Goal: Task Accomplishment & Management: Use online tool/utility

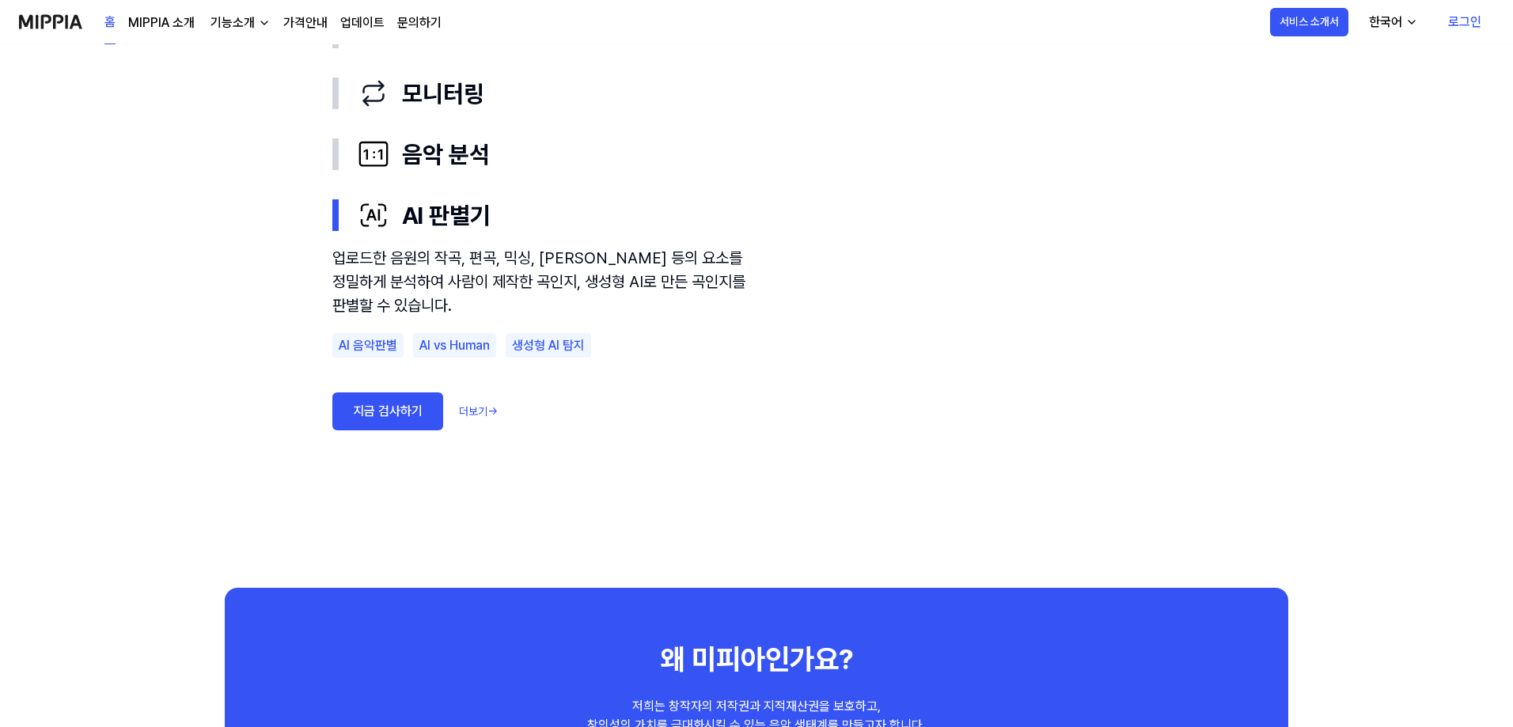
scroll to position [949, 0]
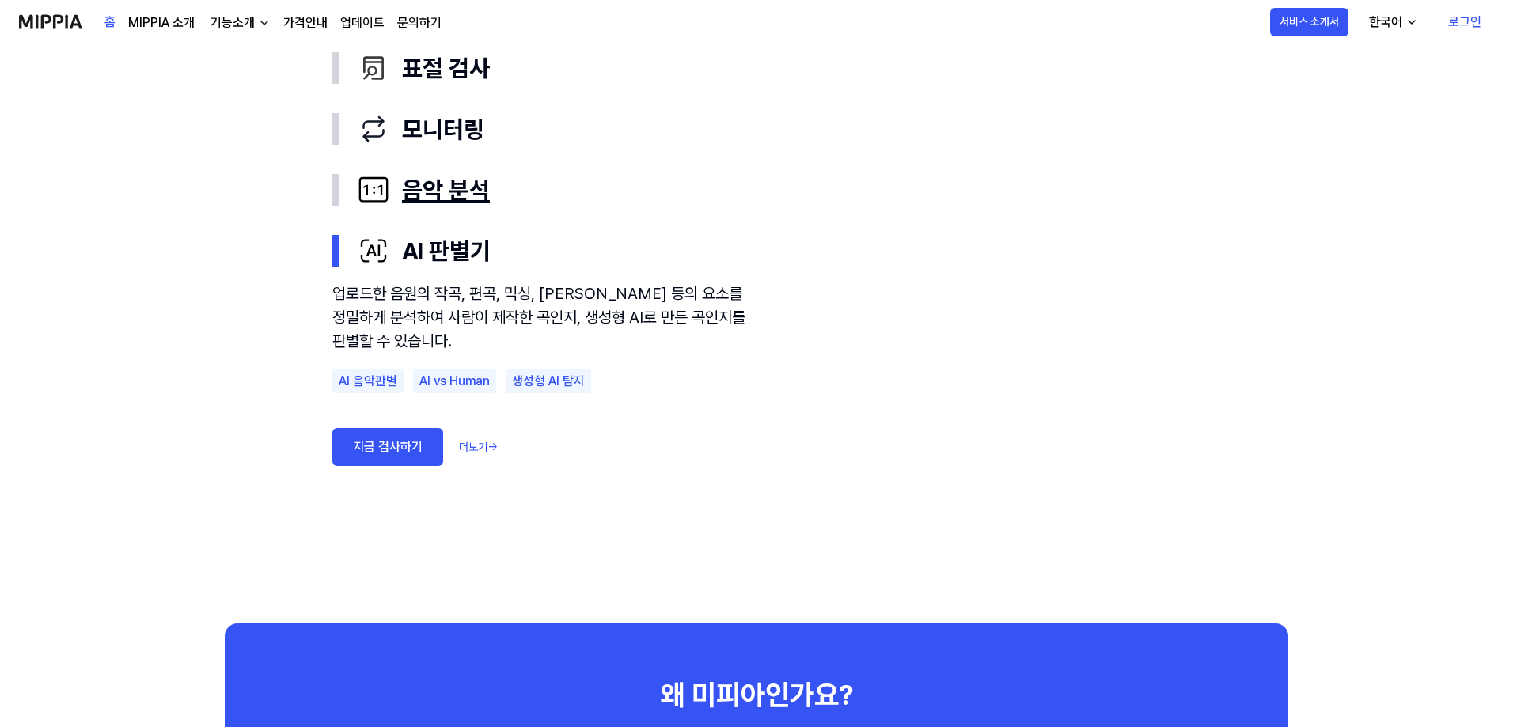
click at [430, 181] on div "음악 분석" at bounding box center [769, 190] width 823 height 36
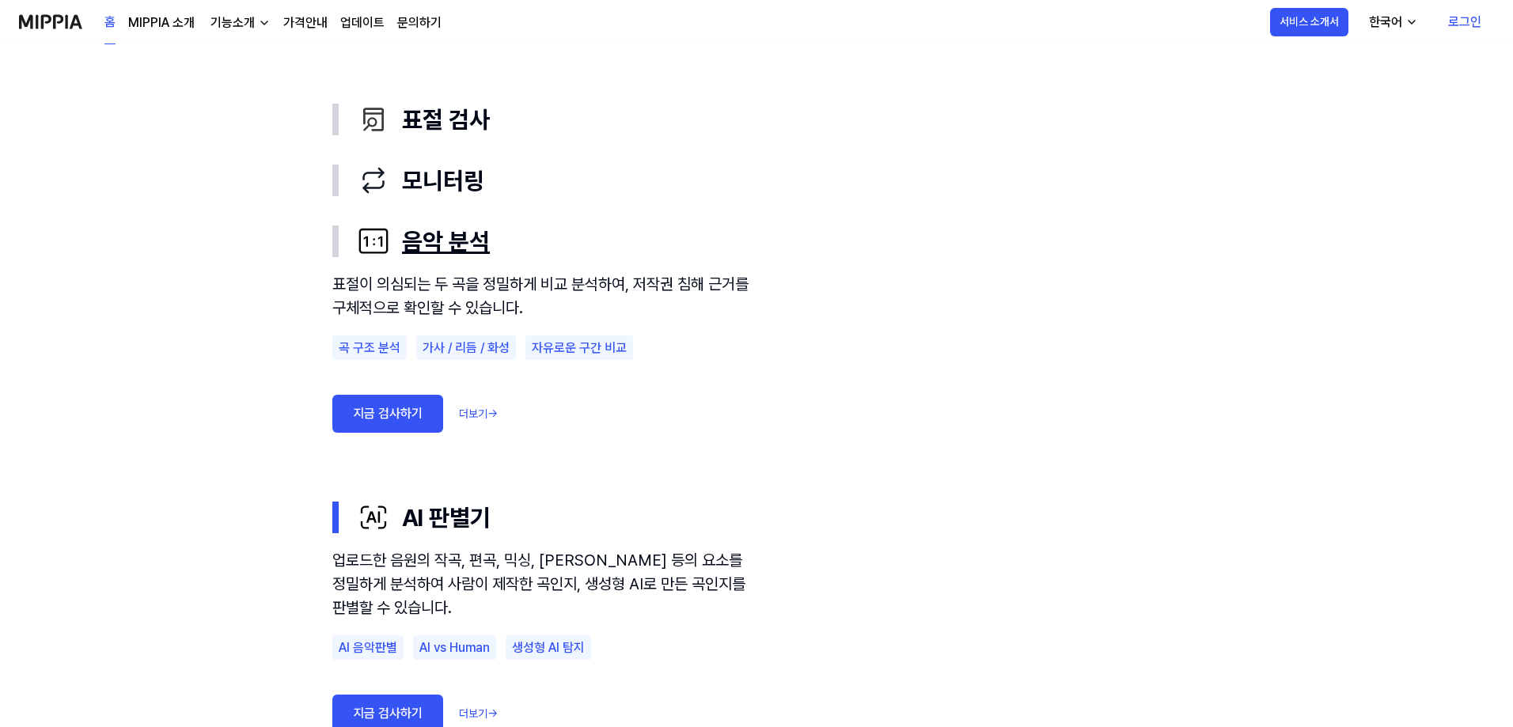
scroll to position [870, 0]
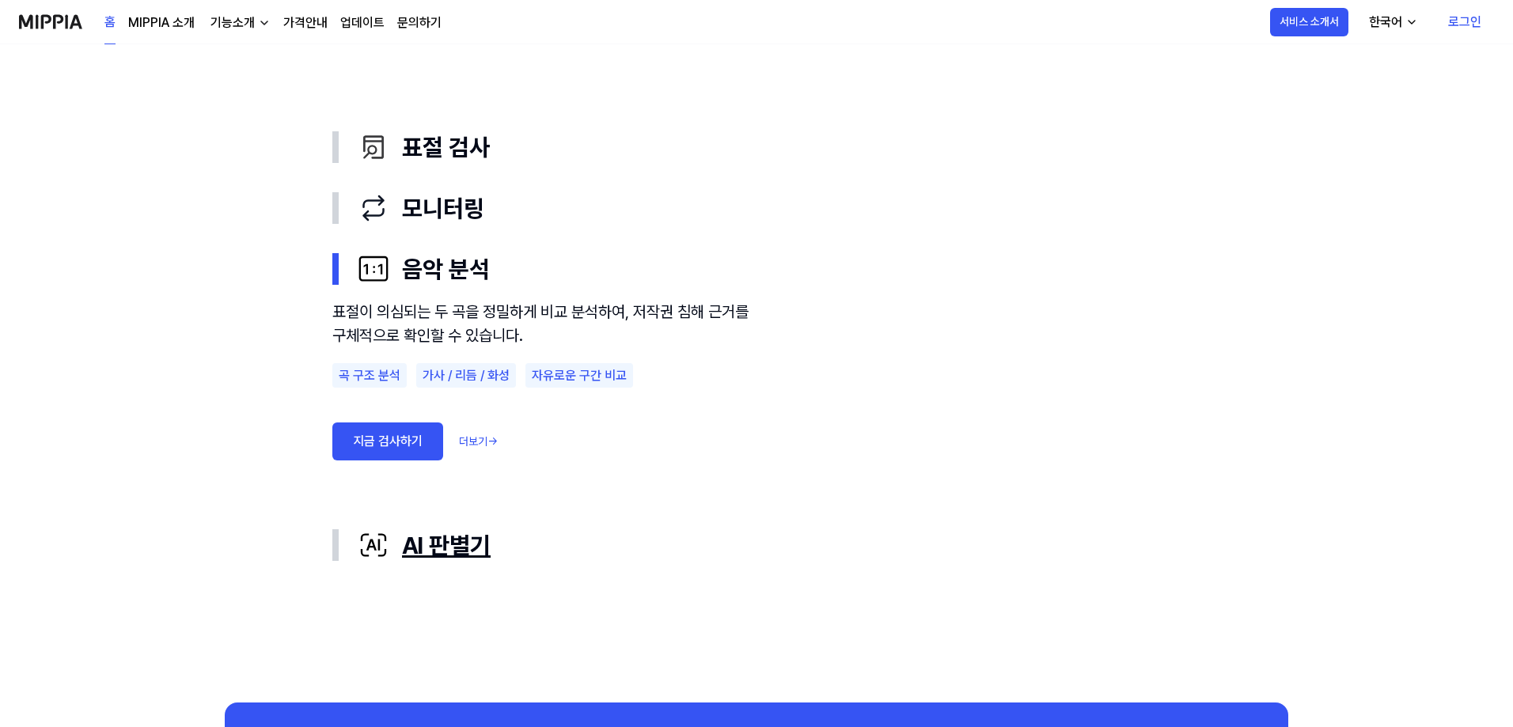
click at [430, 547] on div "AI 판별기" at bounding box center [769, 546] width 823 height 36
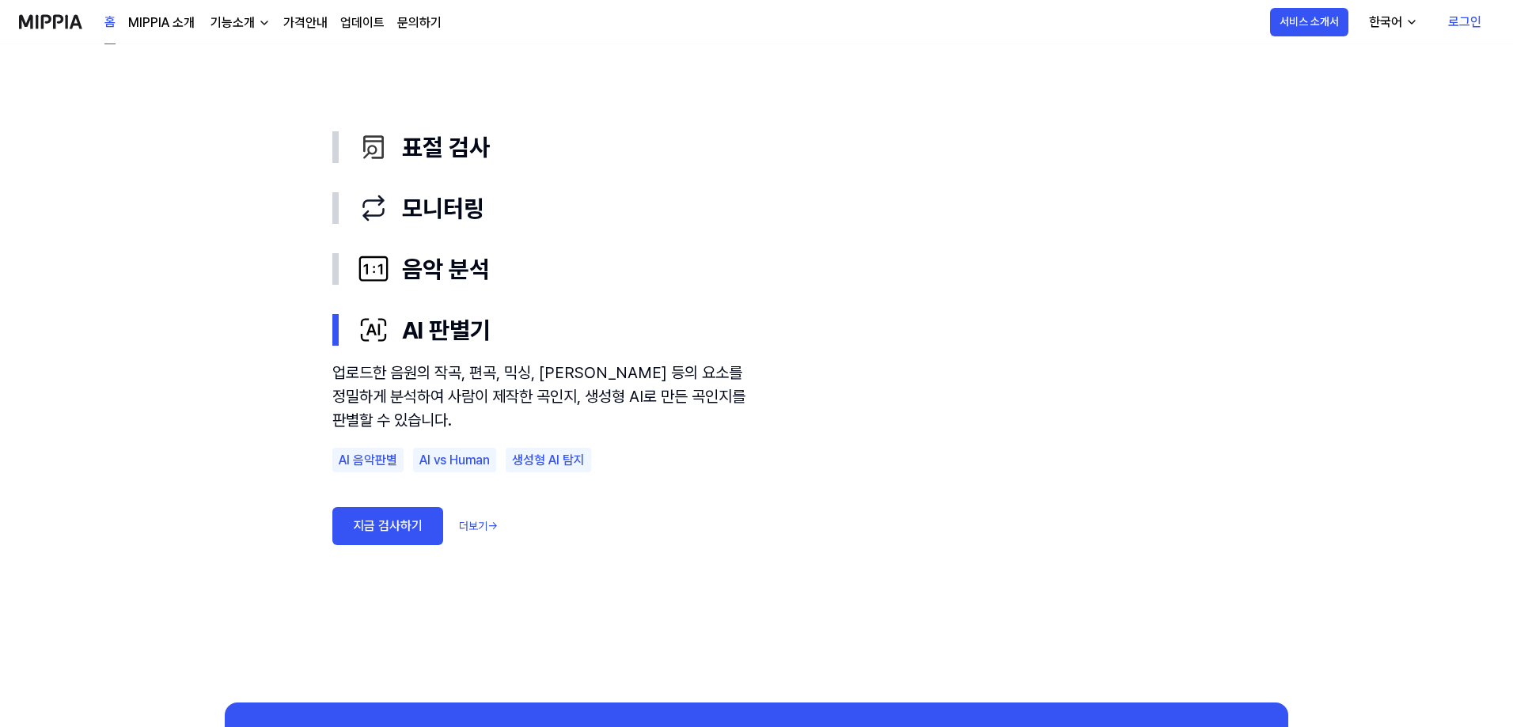
click at [417, 525] on link "지금 검사하기" at bounding box center [387, 526] width 111 height 38
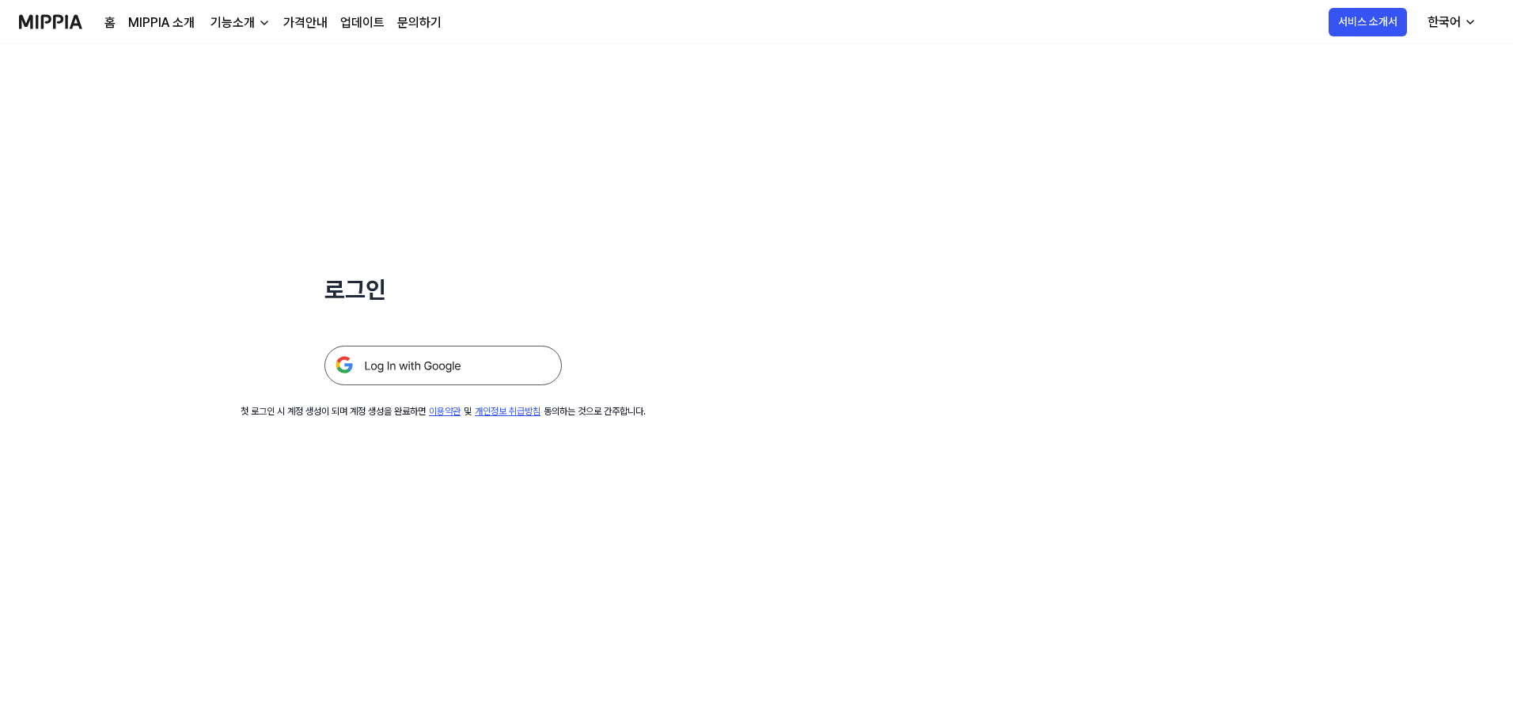
click at [395, 386] on div "로그인 첫 로그인 시 계정 생성이 되며 계정 생성을 완료하면 이용약관 및 개인정보 취급방침 동의하는 것으로 간주합니다." at bounding box center [443, 231] width 886 height 374
click at [398, 368] on img at bounding box center [442, 366] width 237 height 40
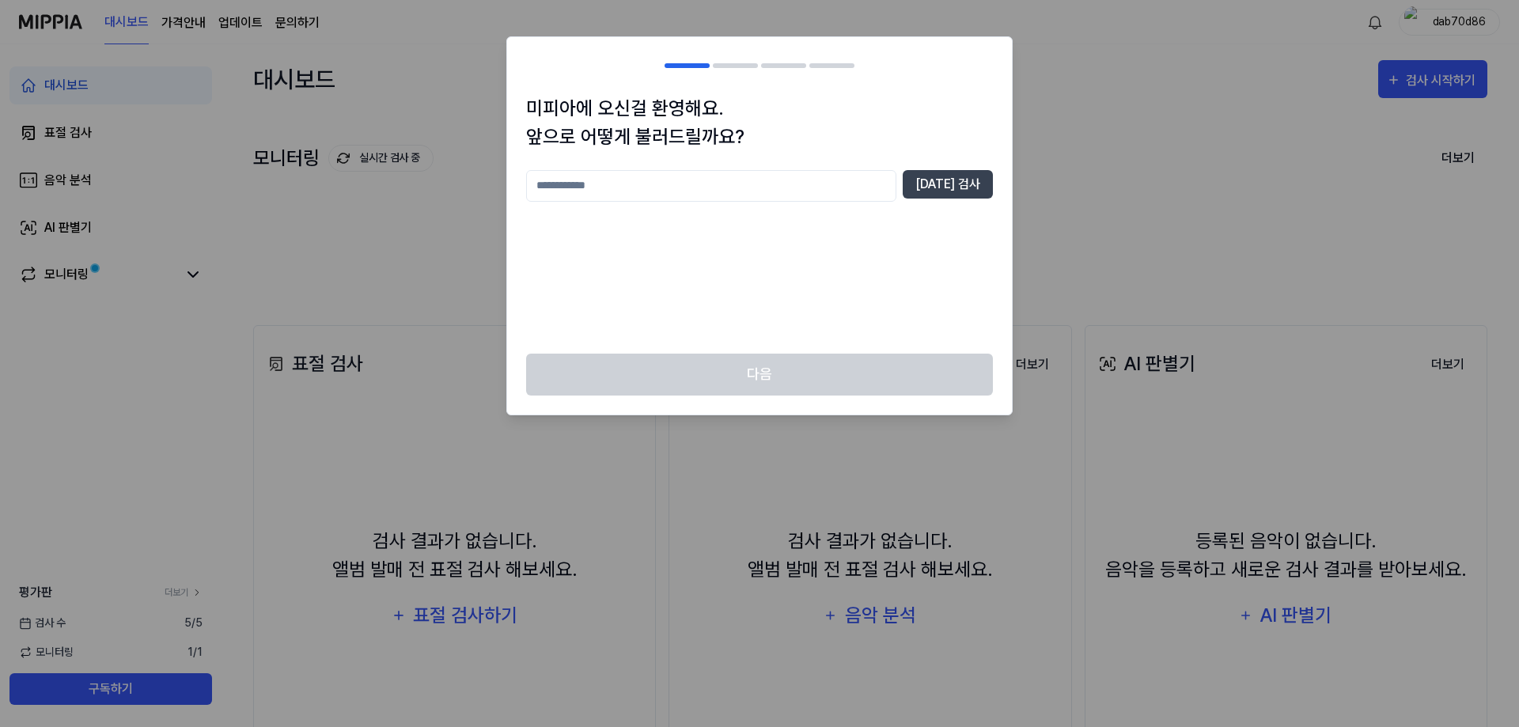
click at [751, 185] on input "text" at bounding box center [711, 186] width 370 height 32
type input "*"
type input "****"
click at [927, 182] on button "중복 검사" at bounding box center [948, 184] width 90 height 28
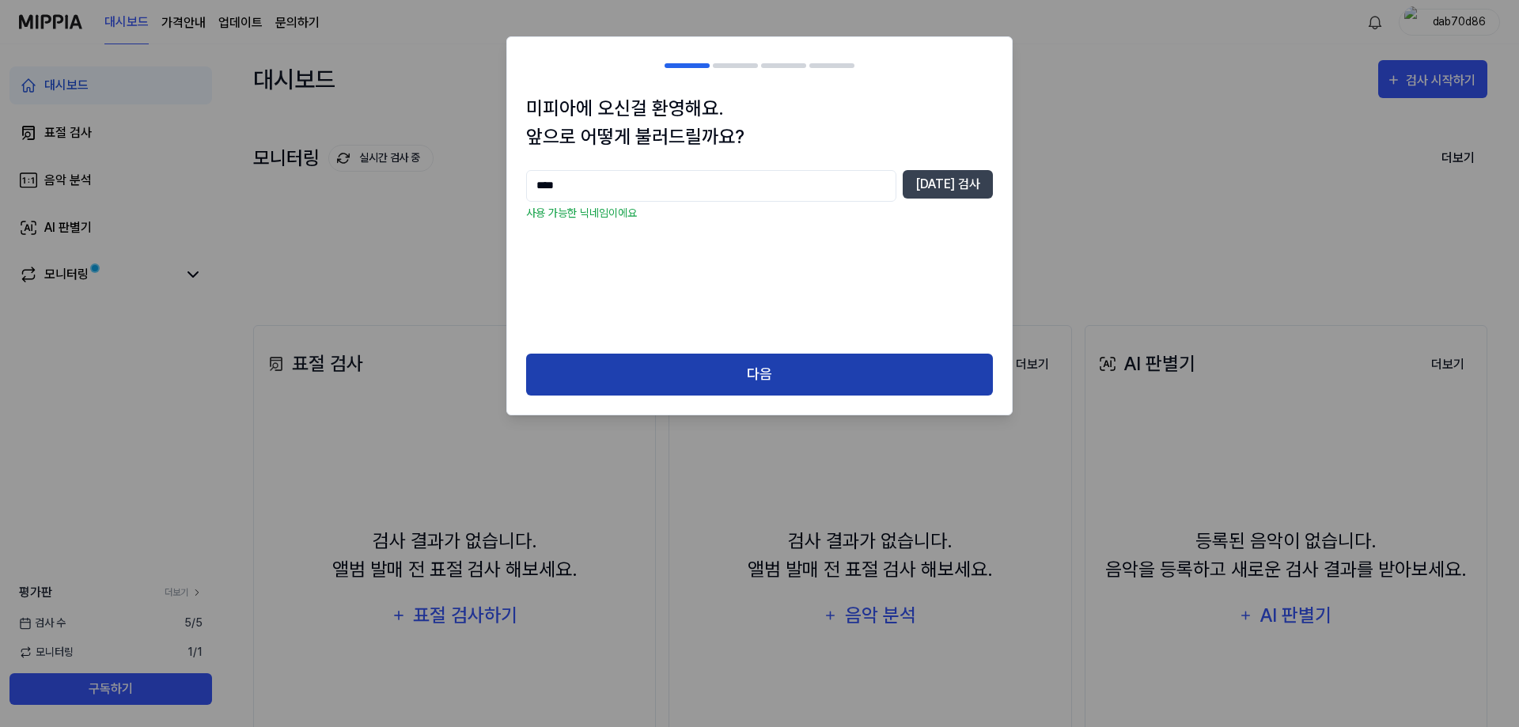
click at [700, 378] on button "다음" at bounding box center [759, 375] width 467 height 42
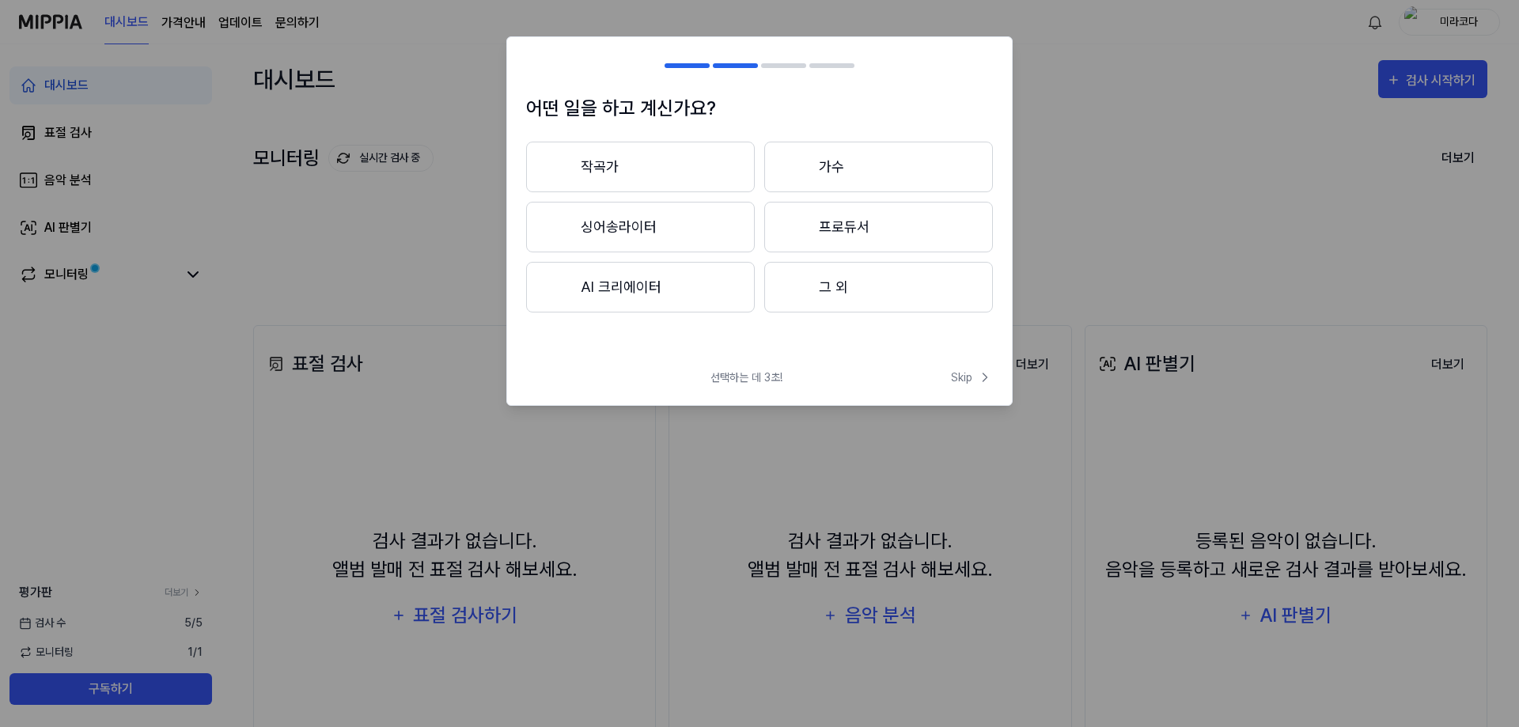
click at [634, 278] on button "AI 크리에이터" at bounding box center [640, 287] width 229 height 51
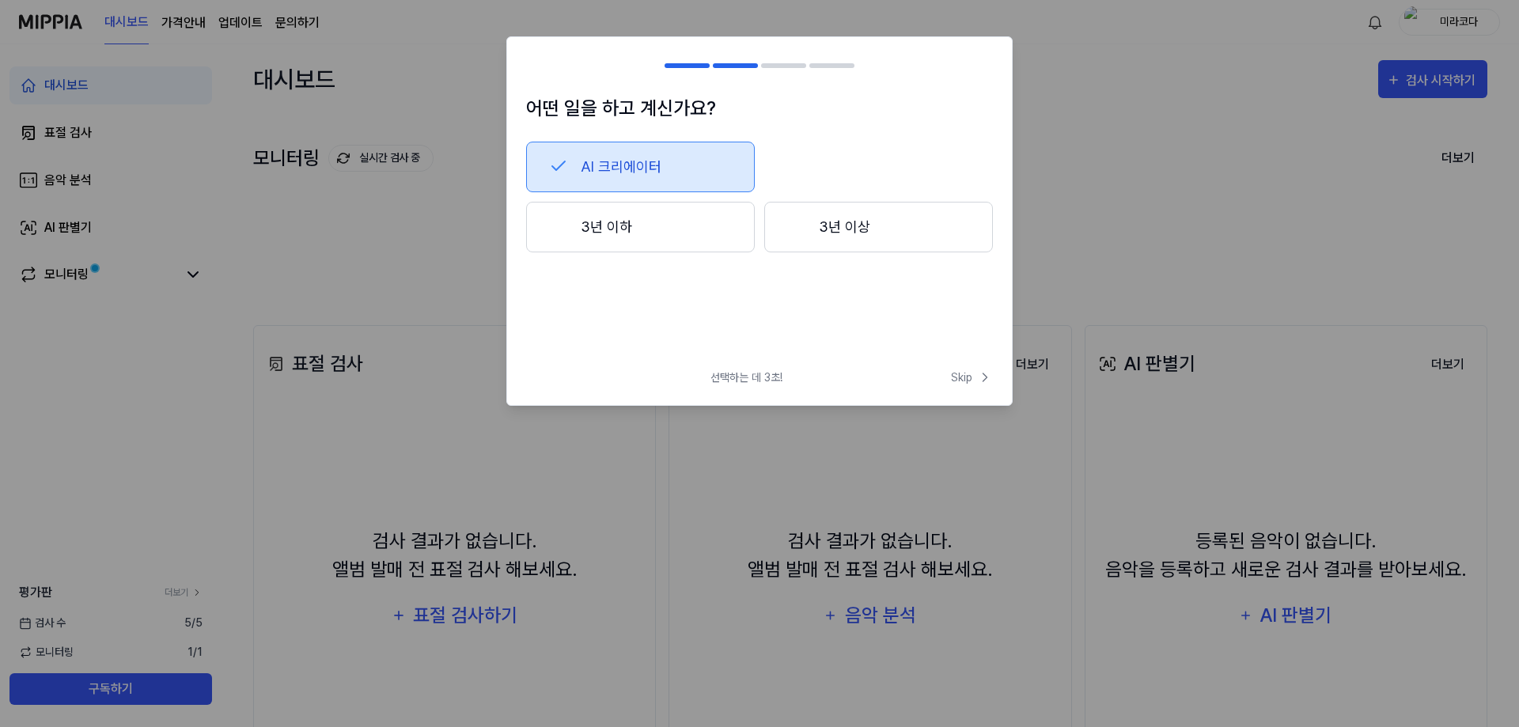
click at [615, 228] on button "3년 이하" at bounding box center [640, 227] width 229 height 51
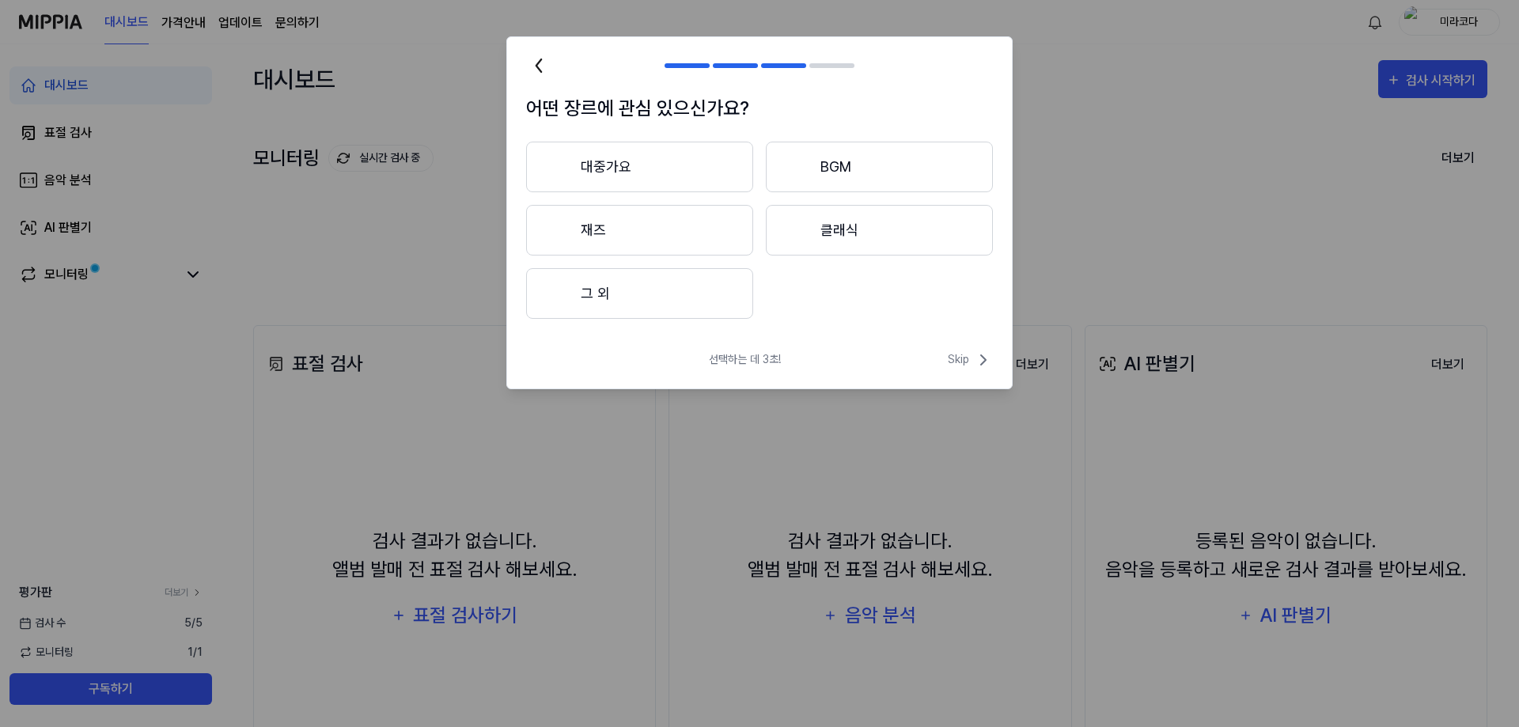
click at [627, 155] on button "대중가요" at bounding box center [639, 167] width 227 height 51
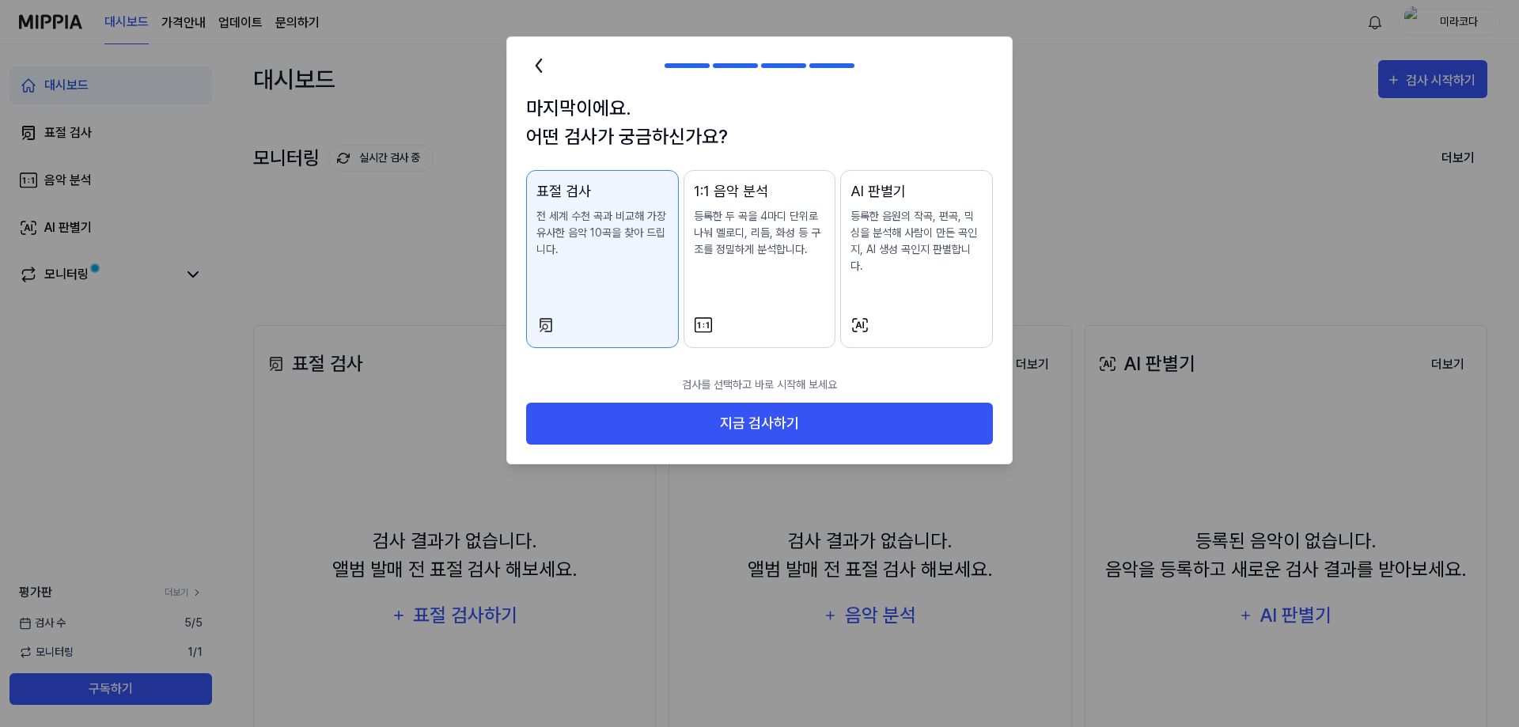
click at [911, 238] on p "등록한 음원의 작곡, 편곡, 믹싱을 분석해 사람이 만든 곡인지, AI 생성 곡인지 판별합니다." at bounding box center [916, 241] width 132 height 66
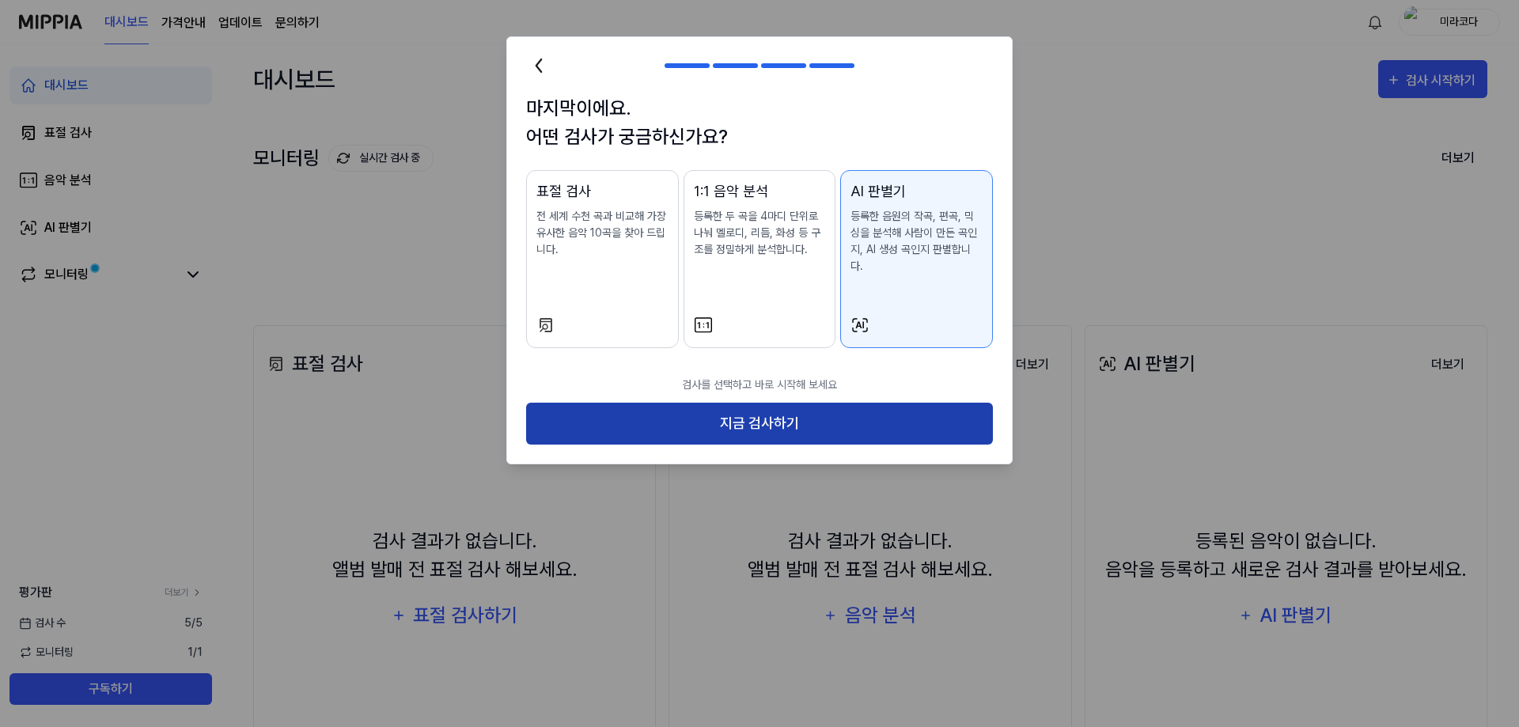
click at [763, 403] on button "지금 검사하기" at bounding box center [759, 424] width 467 height 42
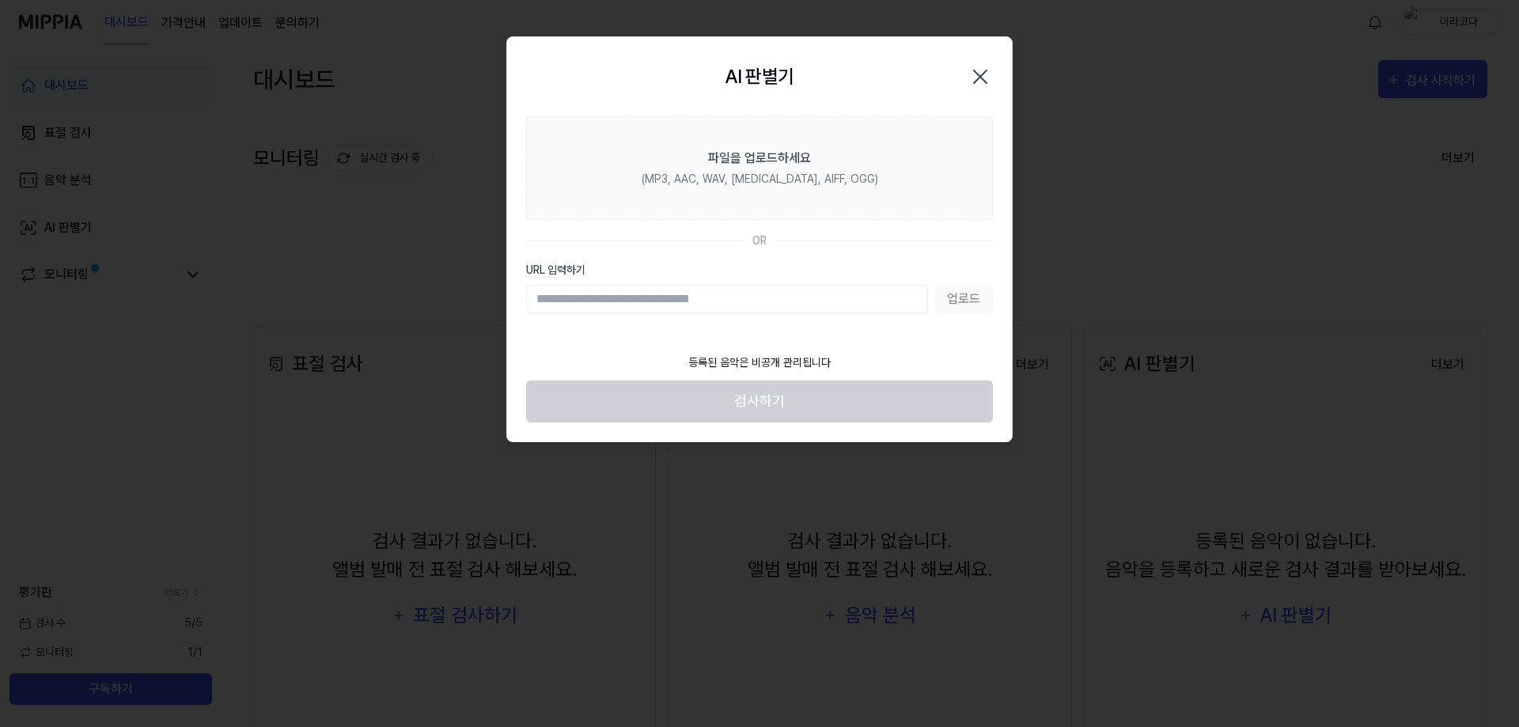
click at [622, 301] on input "URL 입력하기" at bounding box center [727, 299] width 402 height 28
paste input "**********"
type input "**********"
click at [952, 300] on button "업로드" at bounding box center [964, 299] width 59 height 28
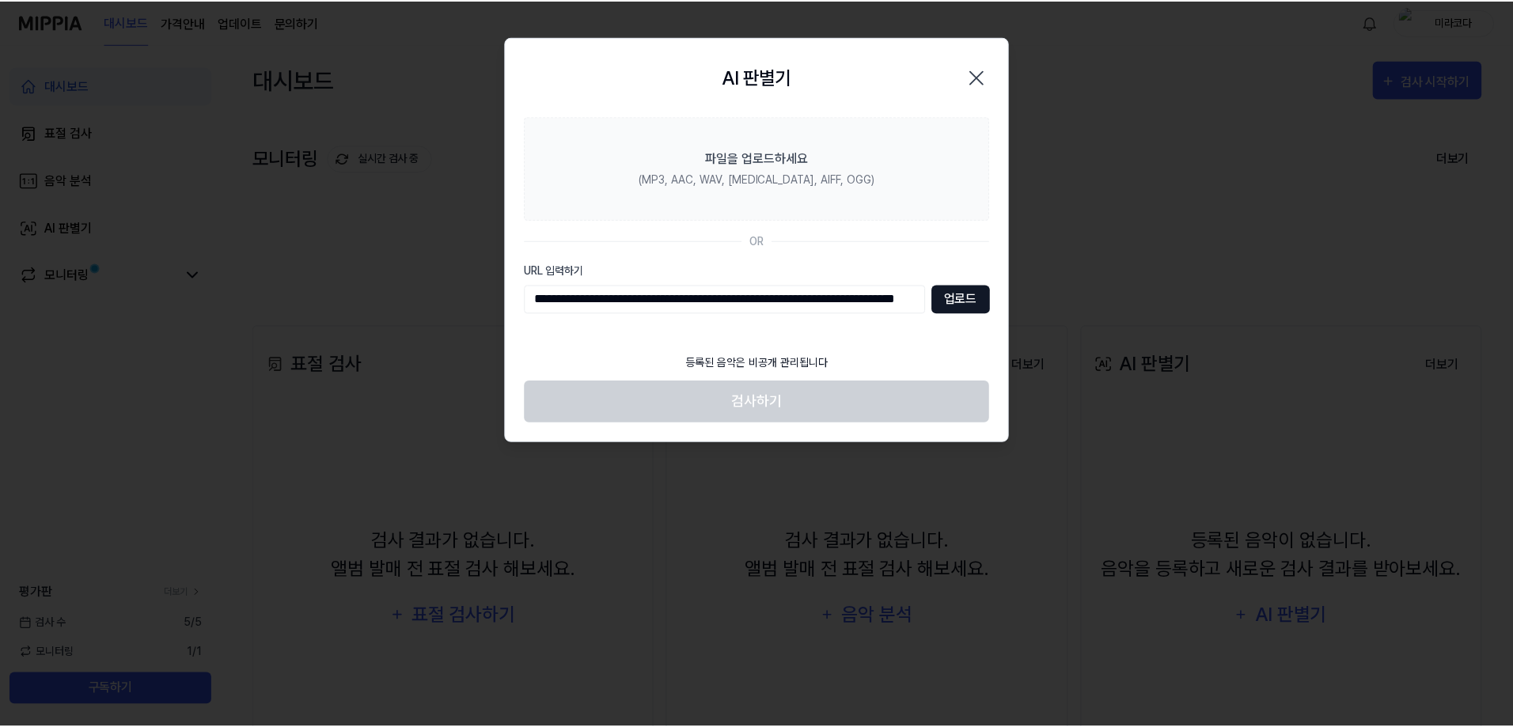
scroll to position [0, 0]
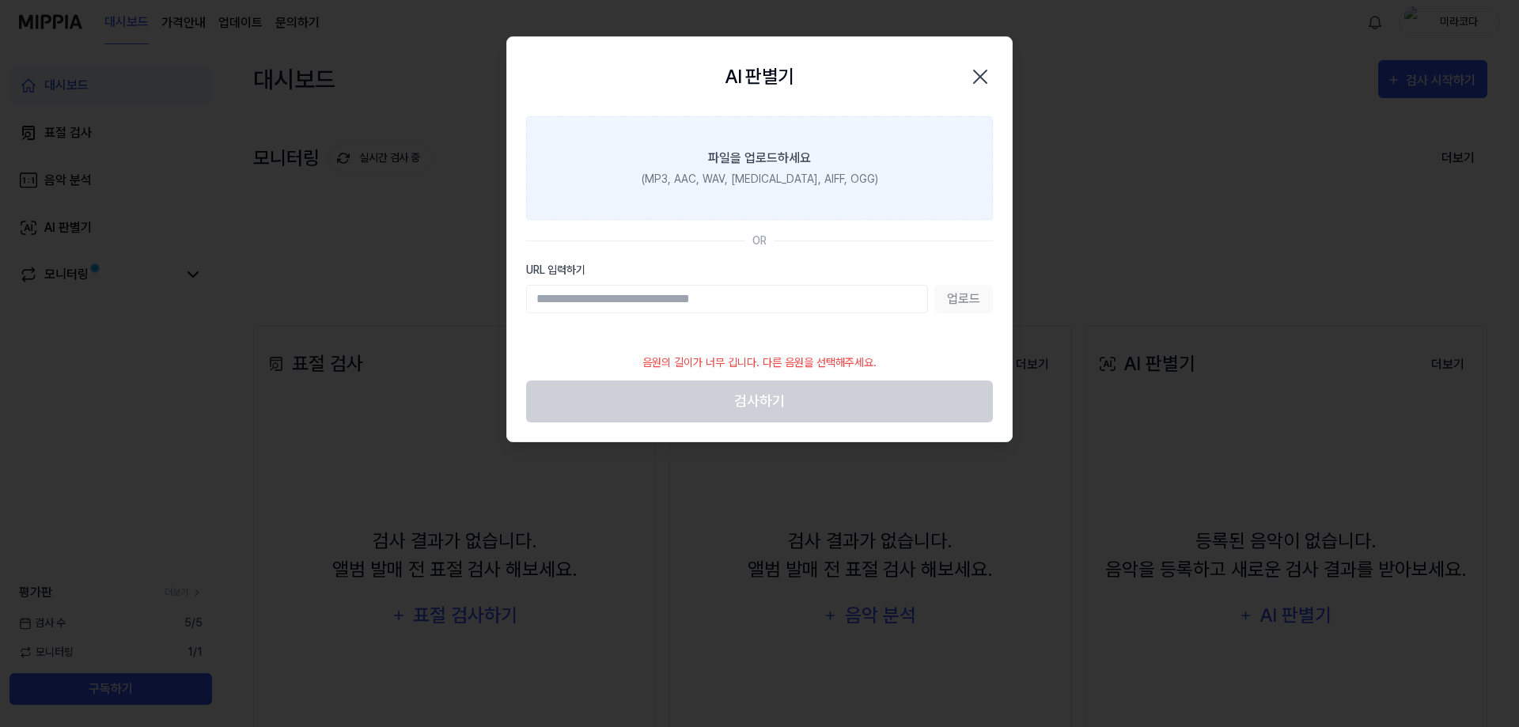
click at [767, 165] on div "파일을 업로드하세요" at bounding box center [759, 158] width 103 height 19
click at [0, 0] on input "파일을 업로드하세요 (MP3, AAC, WAV, FLAC, AIFF, OGG)" at bounding box center [0, 0] width 0 height 0
click at [767, 176] on div "(MP3, AAC, WAV, FLAC, AIFF, OGG)" at bounding box center [760, 179] width 237 height 17
click at [0, 0] on input "파일을 업로드하세요 (MP3, AAC, WAV, FLAC, AIFF, OGG)" at bounding box center [0, 0] width 0 height 0
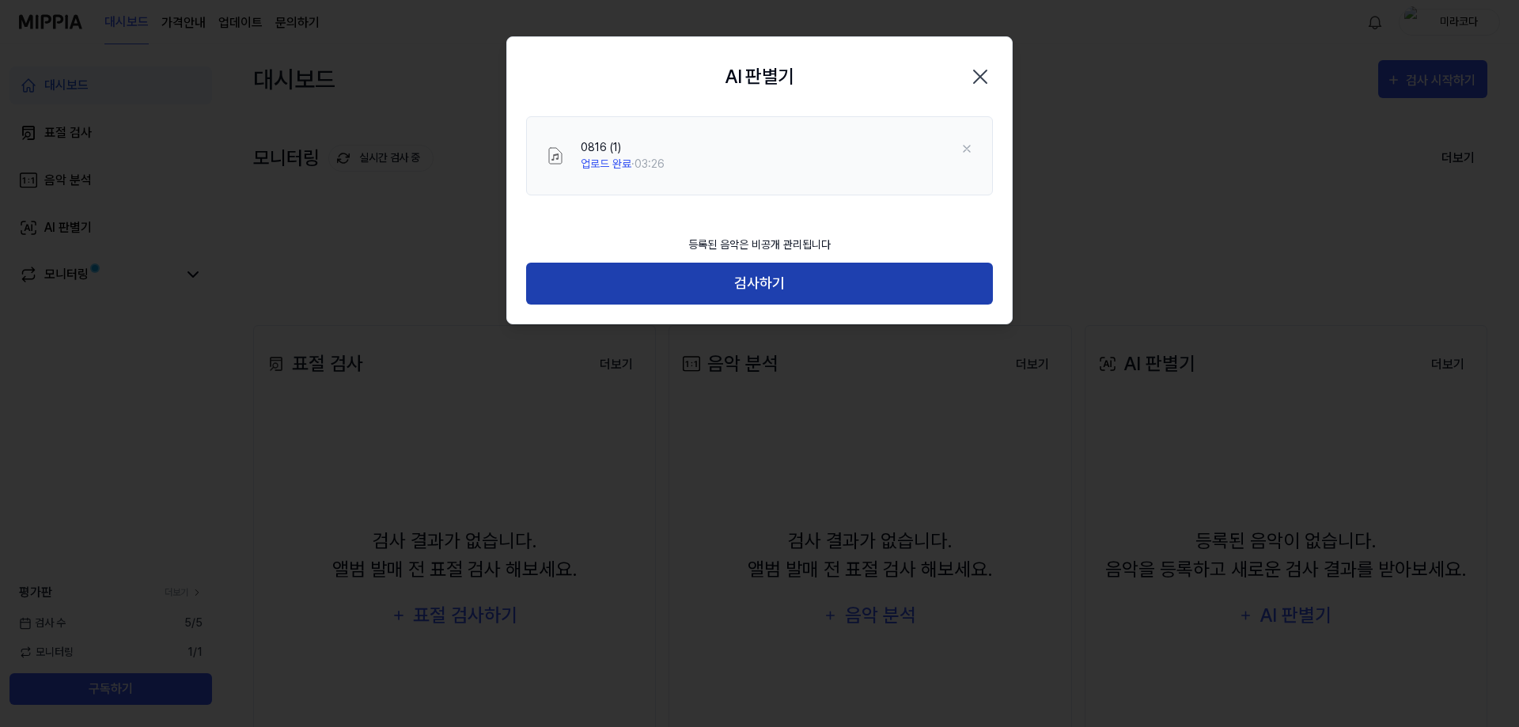
click at [786, 281] on button "검사하기" at bounding box center [759, 284] width 467 height 42
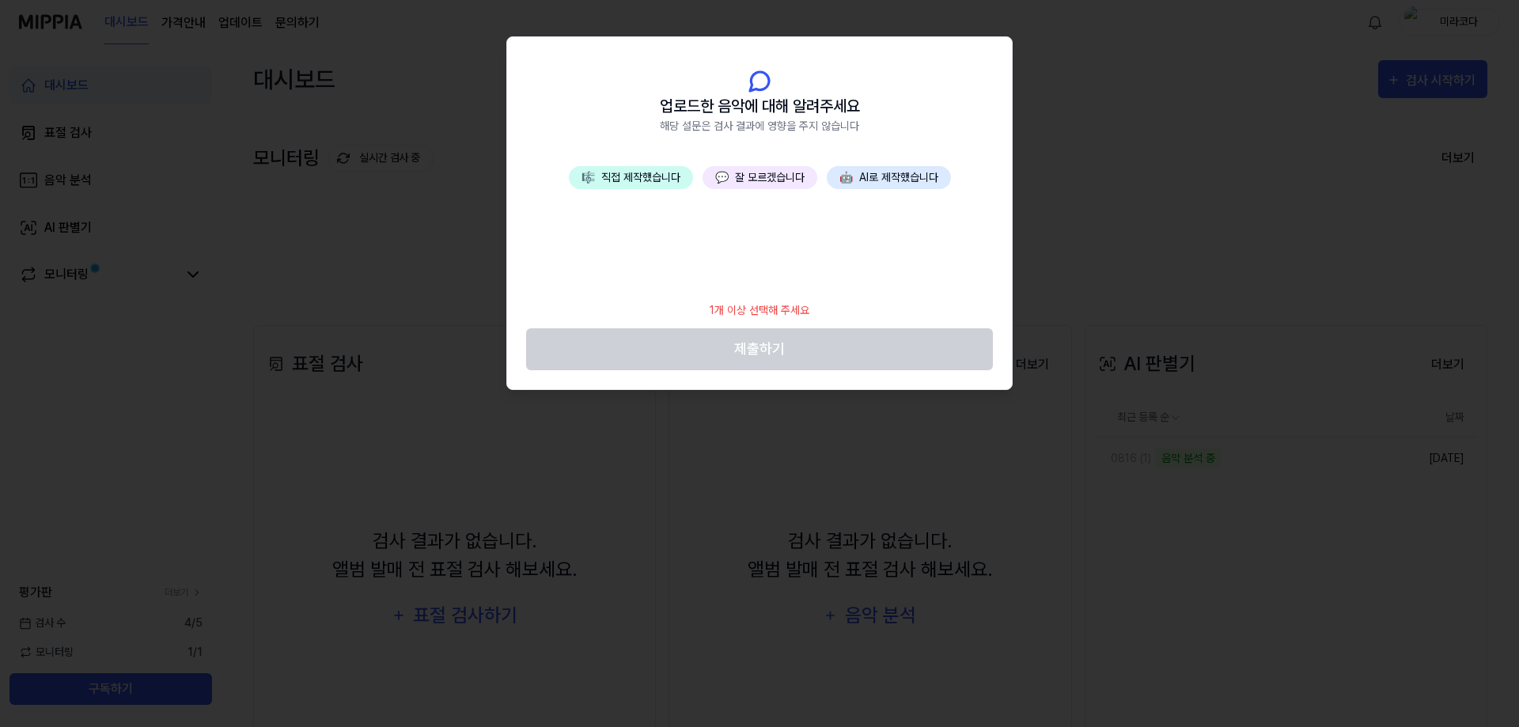
click at [865, 172] on button "🤖 AI로 제작했습니다" at bounding box center [889, 177] width 124 height 23
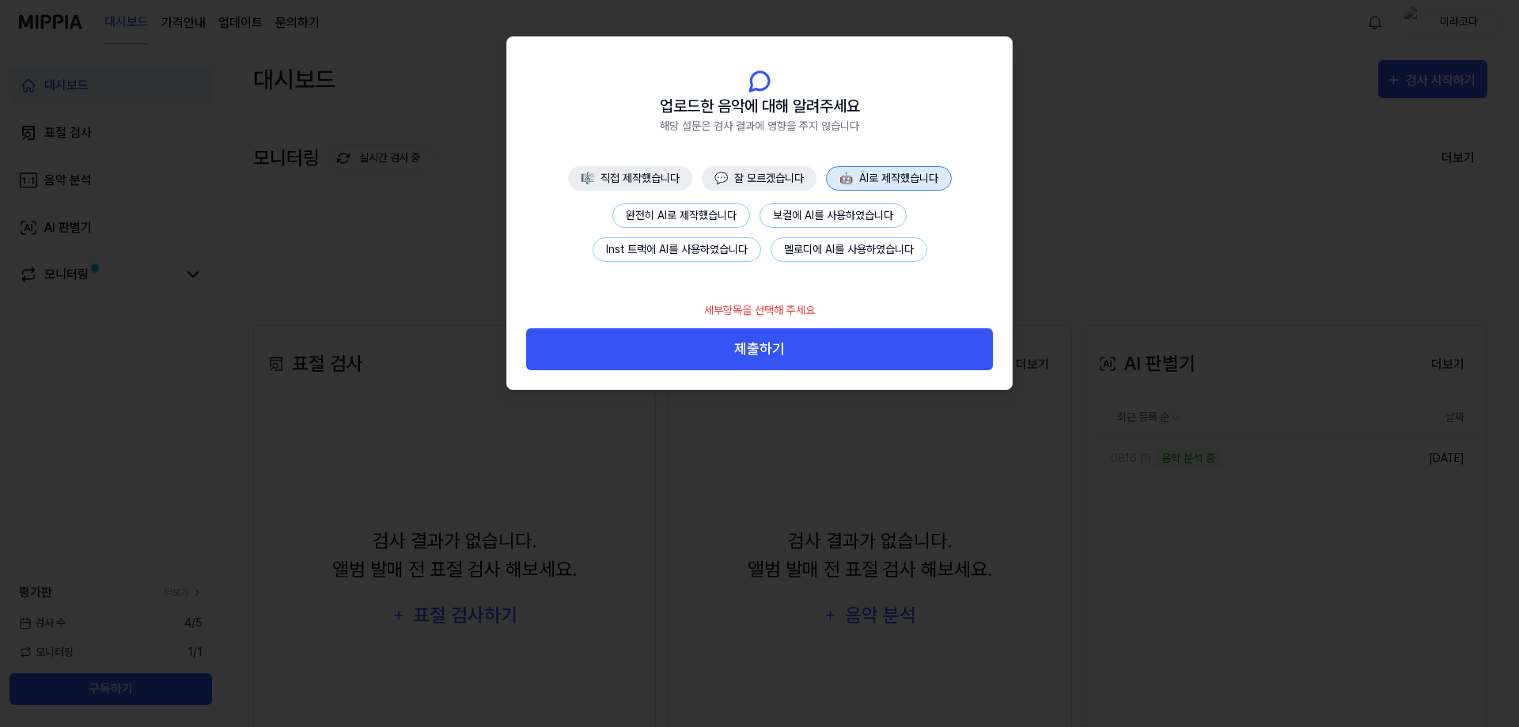
click at [703, 216] on button "완전히 AI로 제작했습니다" at bounding box center [681, 215] width 138 height 25
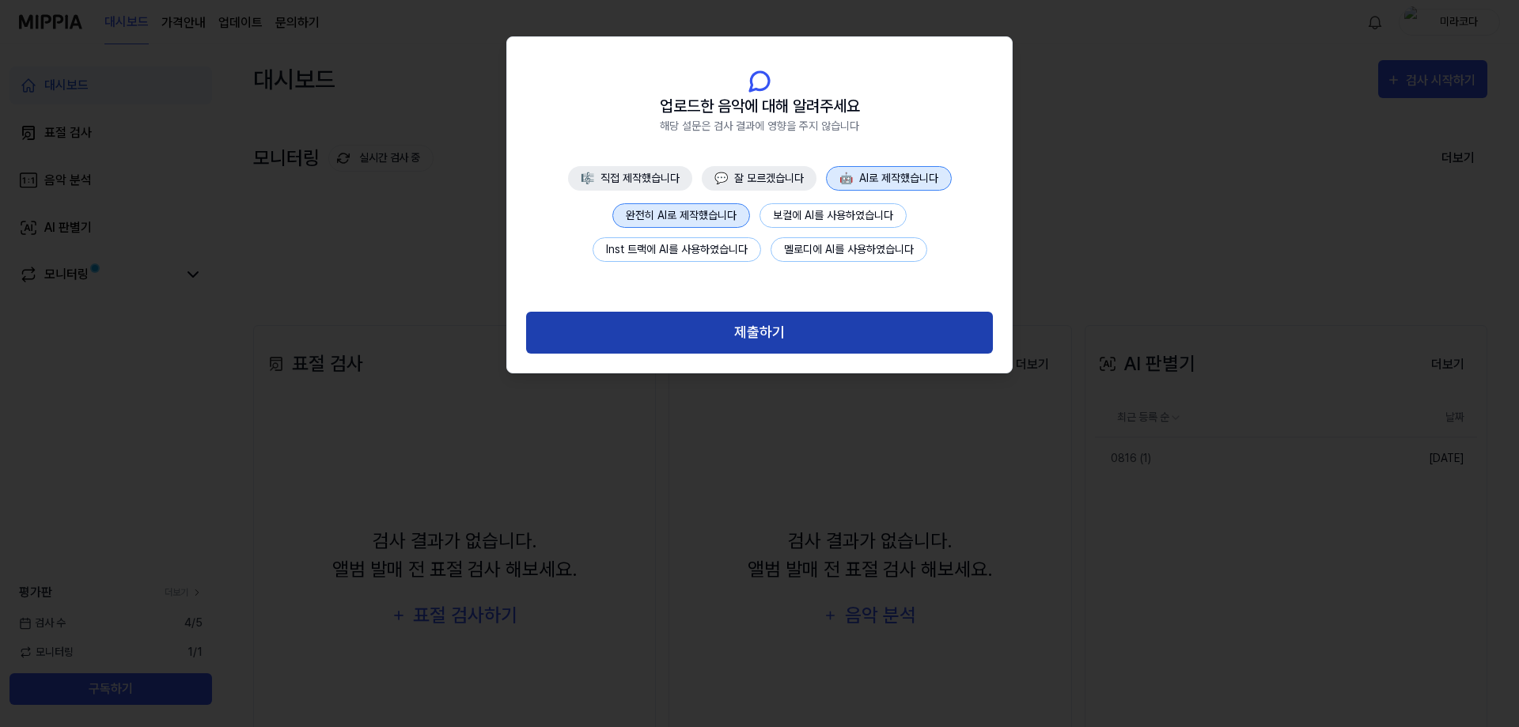
click at [752, 331] on button "제출하기" at bounding box center [759, 333] width 467 height 42
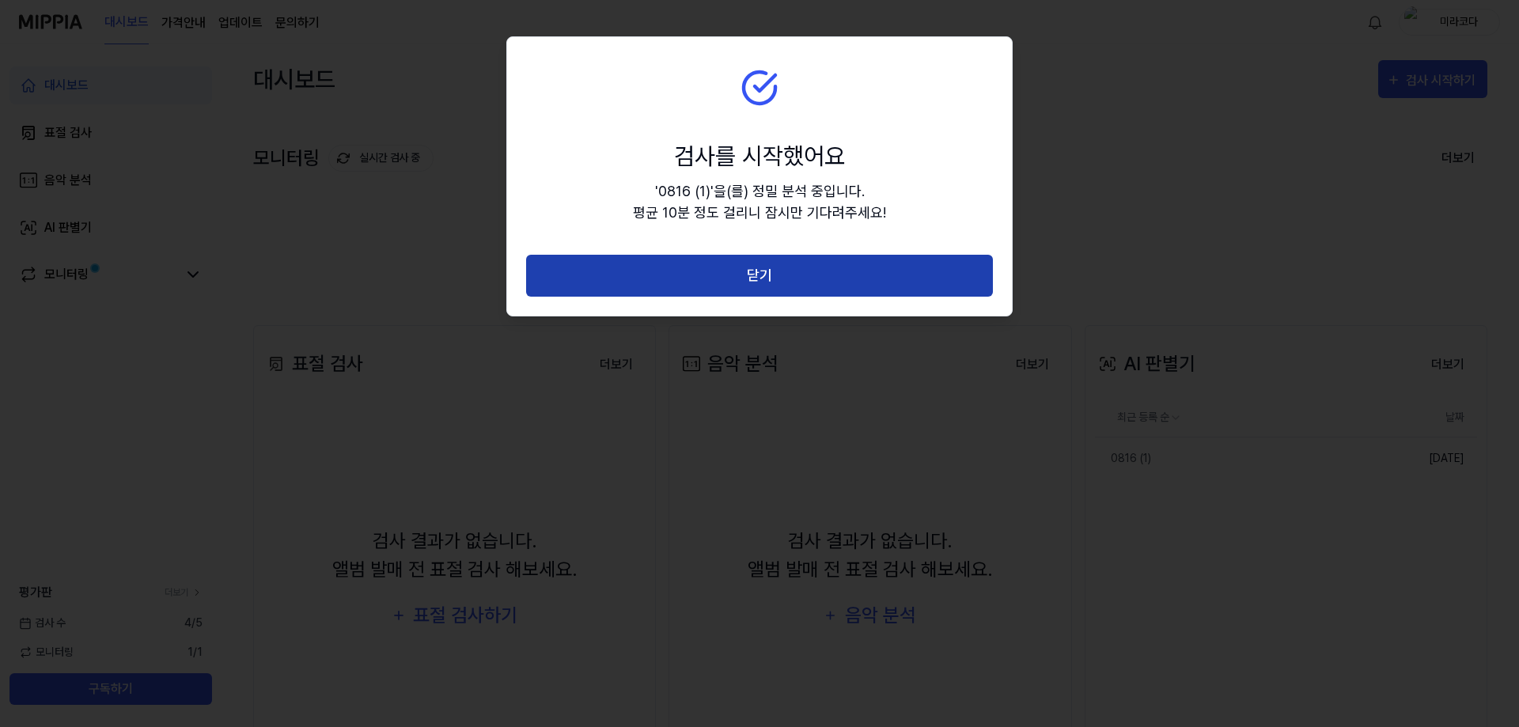
click at [753, 273] on button "닫기" at bounding box center [759, 276] width 467 height 42
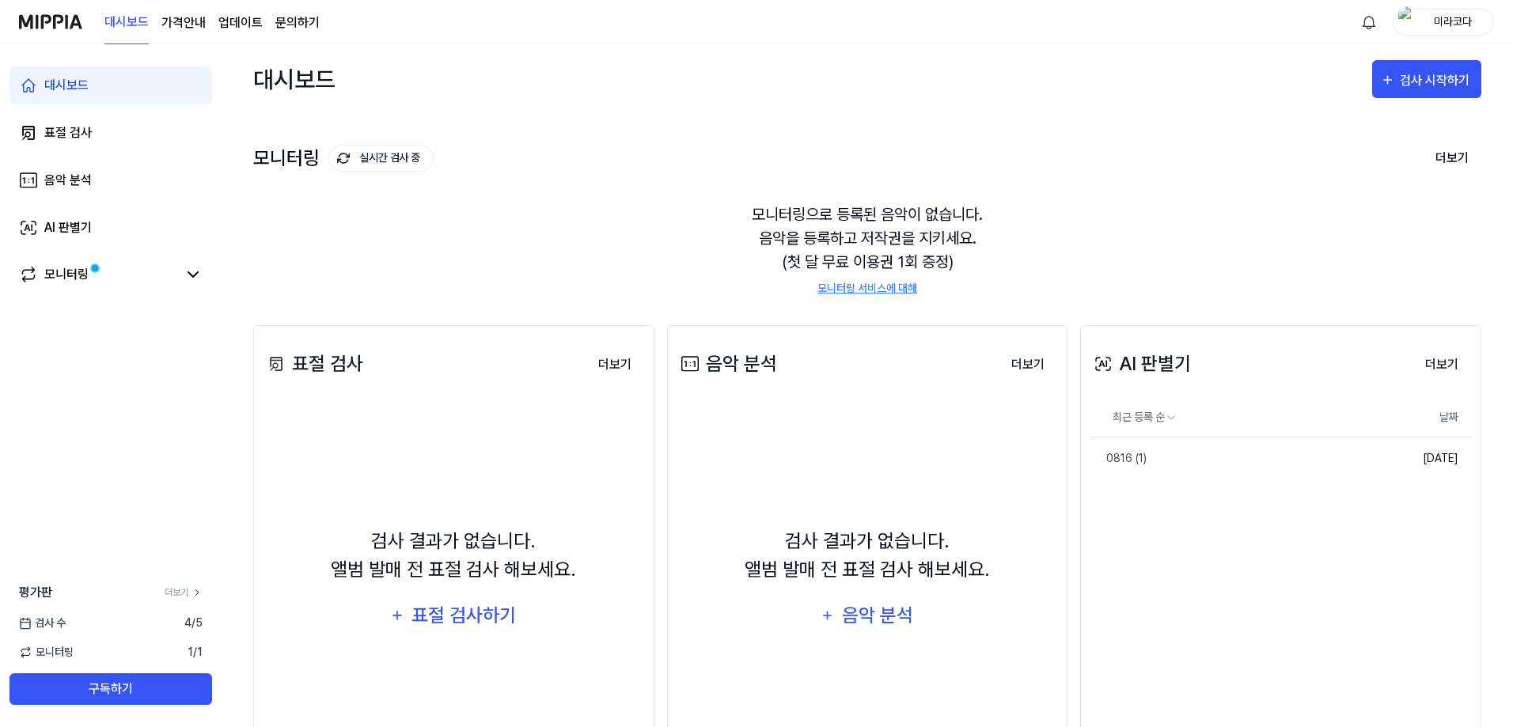
click at [848, 292] on link "모니터링 서비스에 대해" at bounding box center [867, 288] width 100 height 17
click at [194, 277] on icon at bounding box center [192, 274] width 9 height 5
click at [194, 277] on icon at bounding box center [193, 274] width 19 height 19
click at [196, 272] on icon at bounding box center [193, 274] width 19 height 19
click at [66, 278] on div "모니터링" at bounding box center [66, 274] width 44 height 19
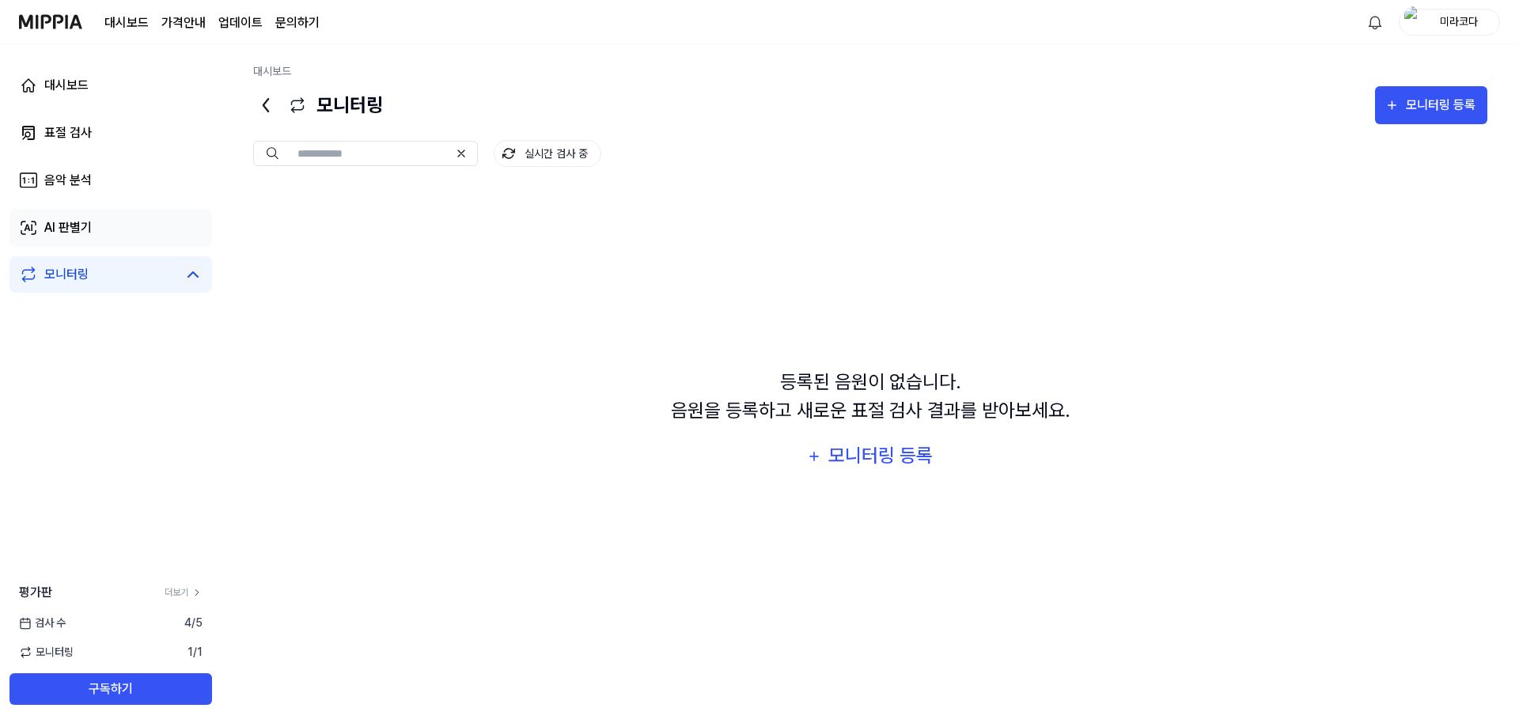
click at [54, 234] on div "AI 판별기" at bounding box center [67, 227] width 47 height 19
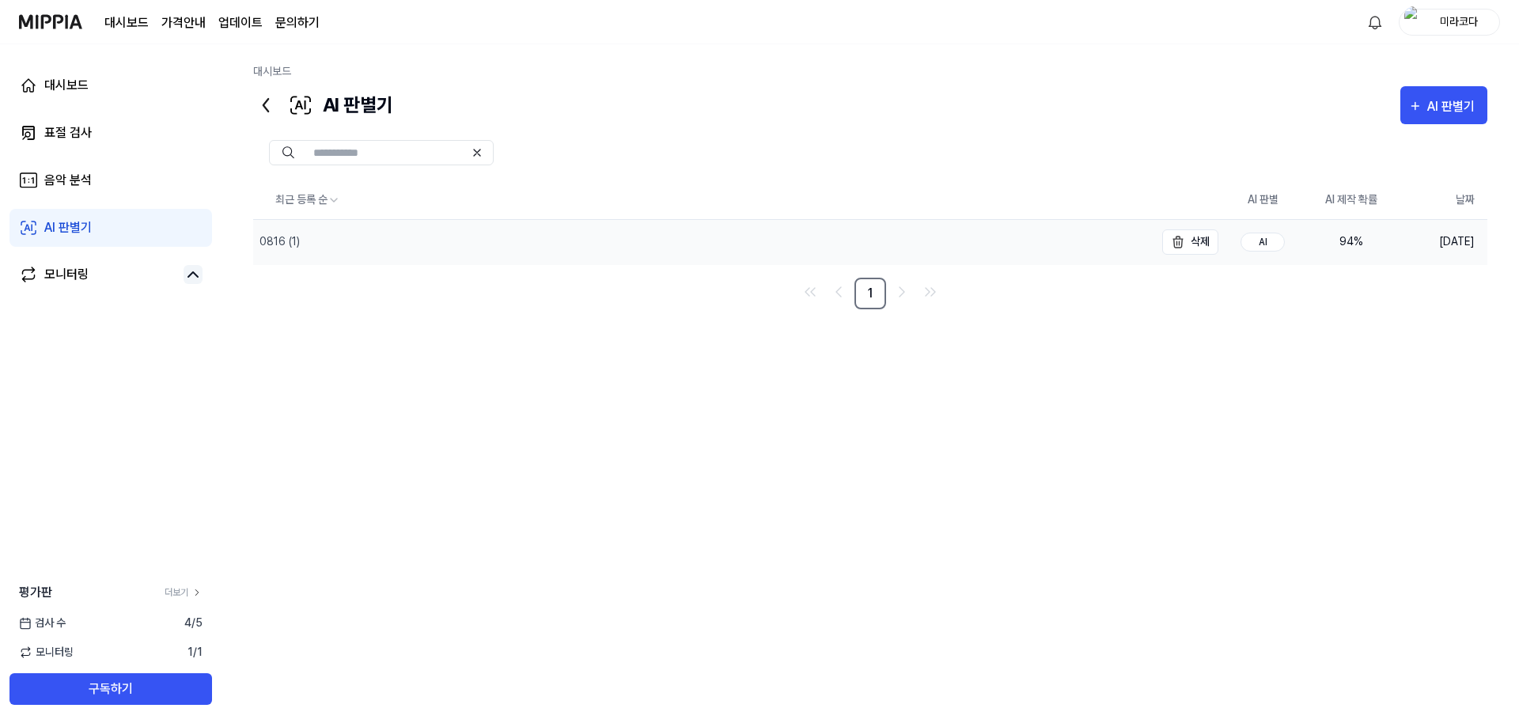
click at [271, 246] on div "0816 (1)" at bounding box center [279, 241] width 40 height 17
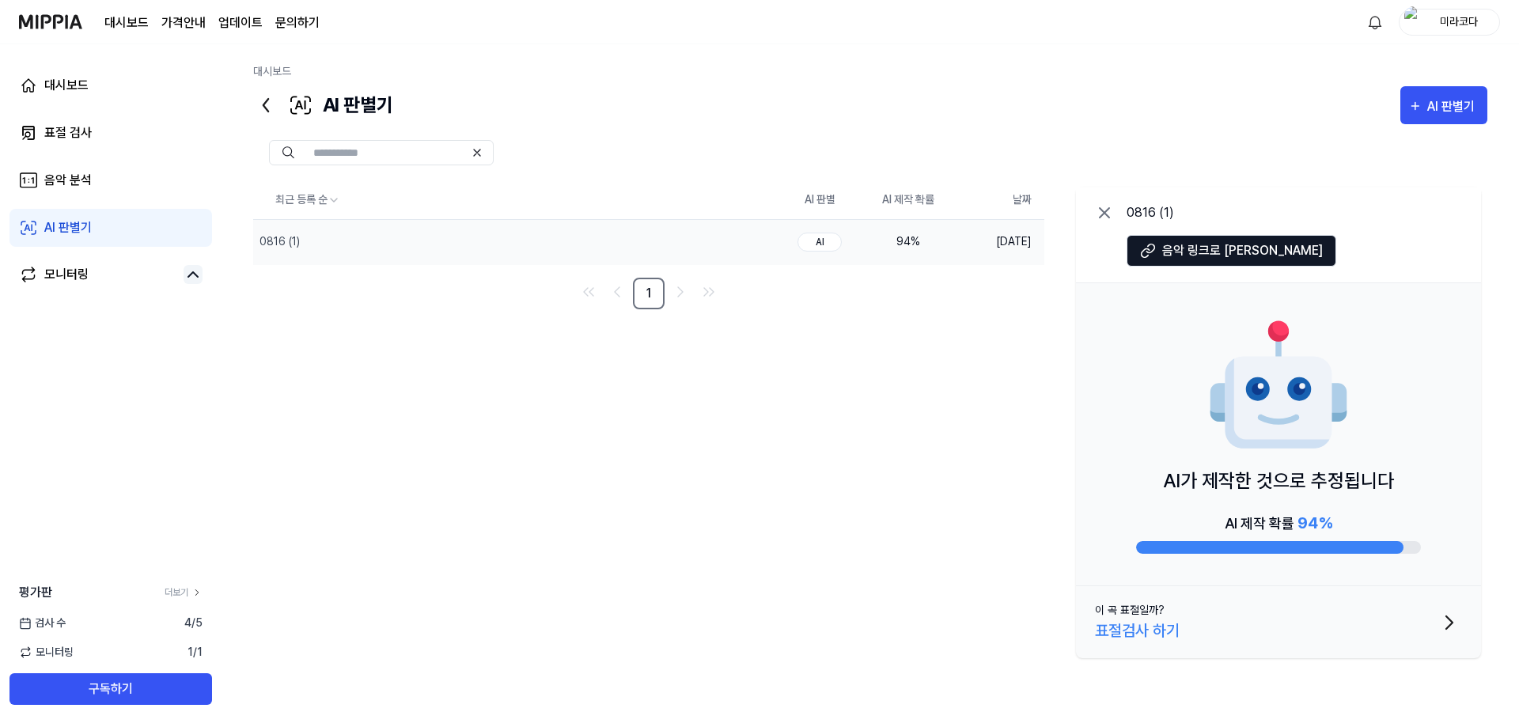
click at [1128, 634] on div "표절검사 하기" at bounding box center [1137, 631] width 85 height 24
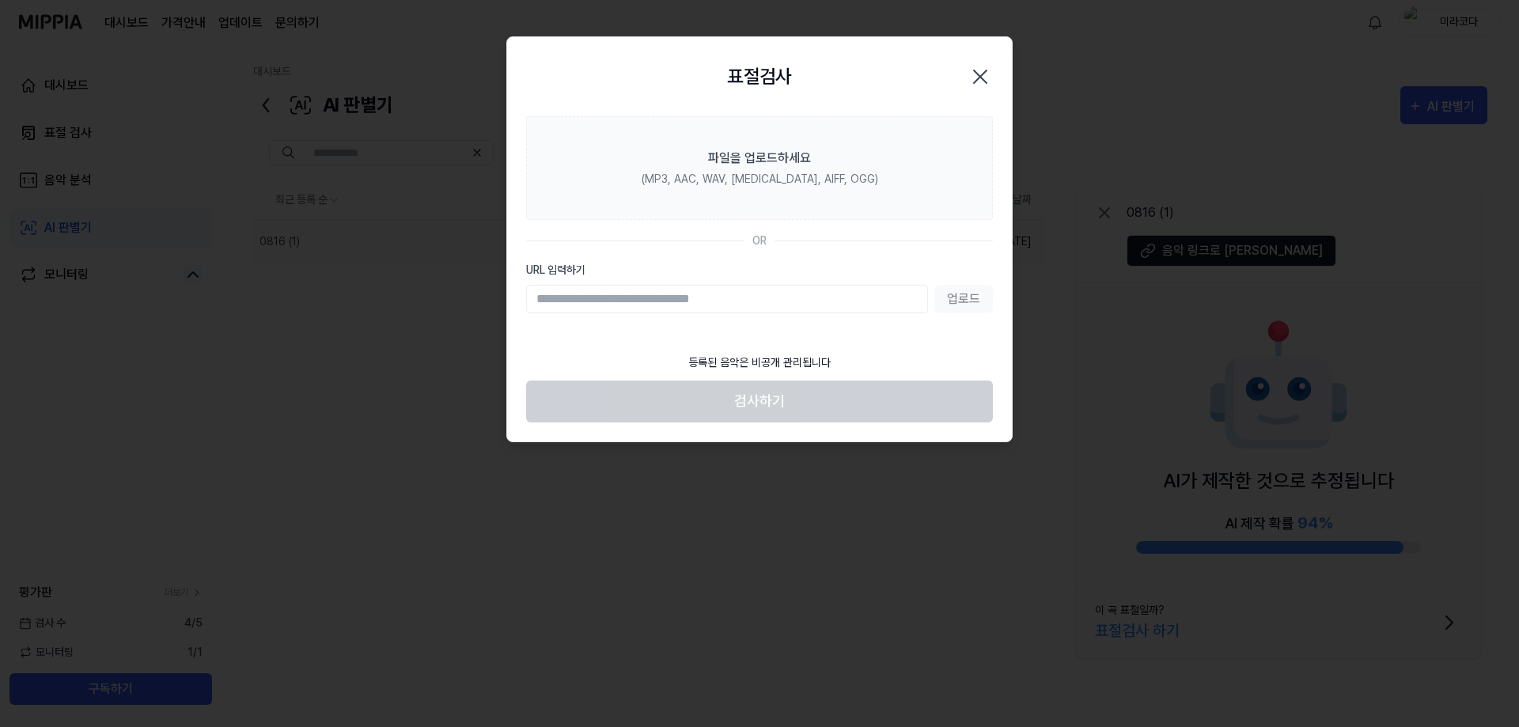
click at [979, 70] on icon "button" at bounding box center [980, 76] width 25 height 25
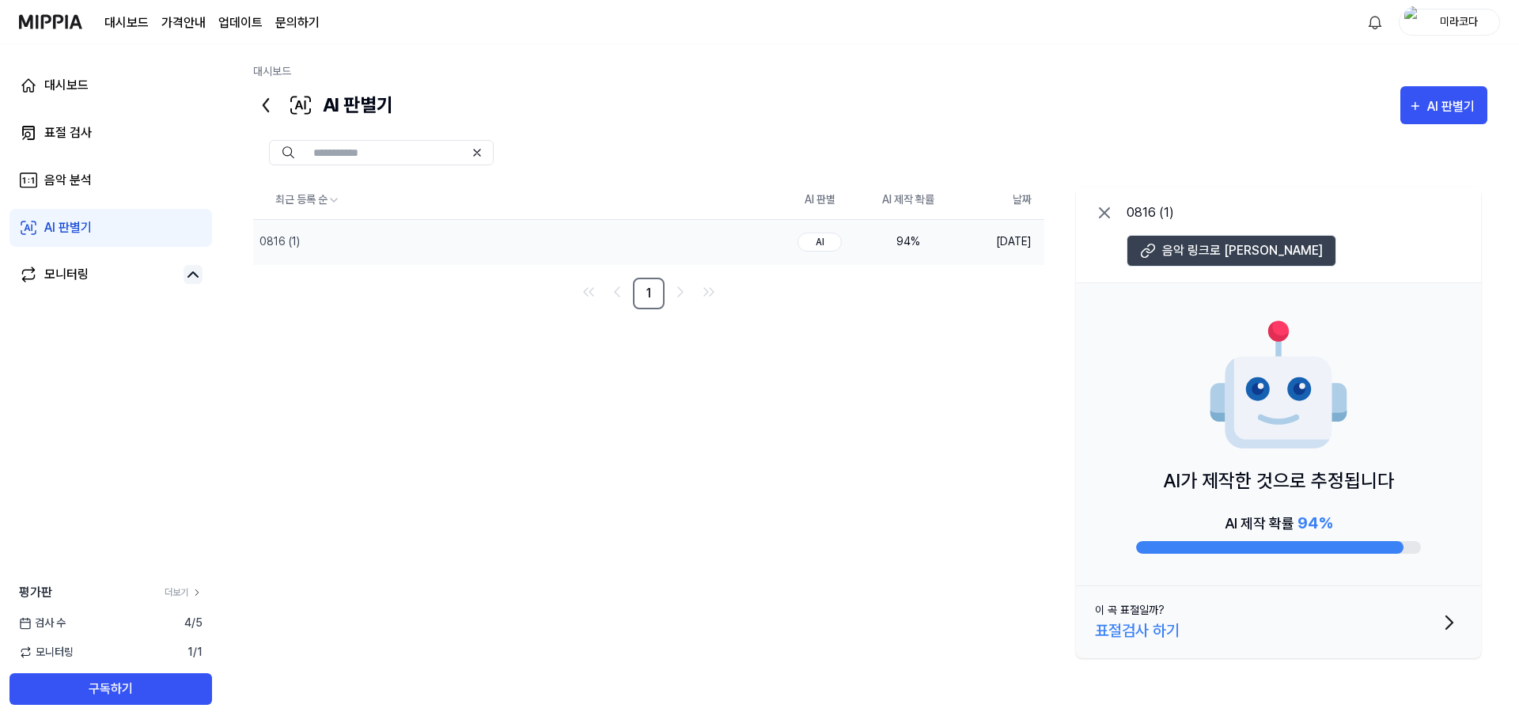
click at [1190, 242] on span "음악 링크로 이동" at bounding box center [1242, 250] width 161 height 19
